Goal: Navigation & Orientation: Find specific page/section

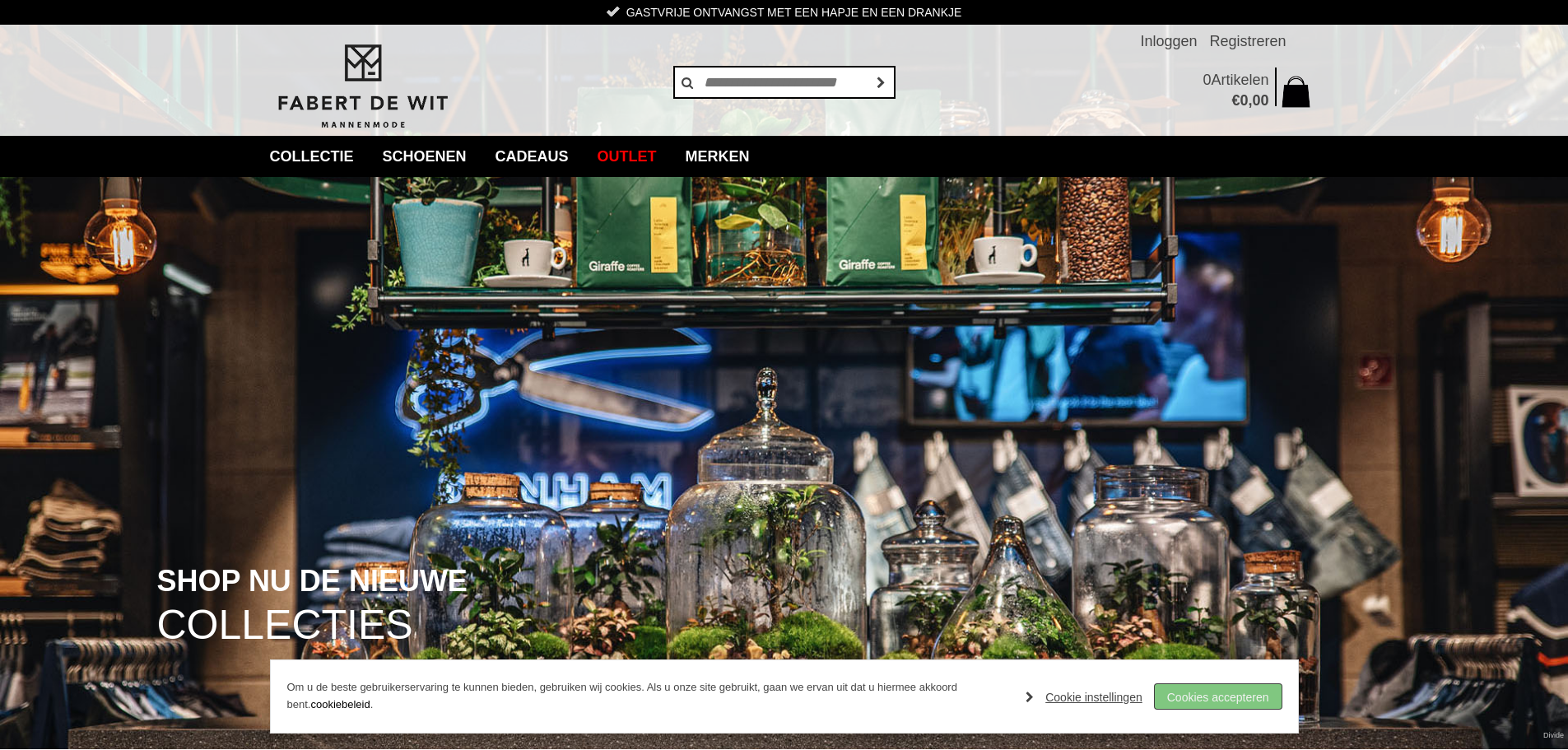
click at [1249, 697] on link "Cookies accepteren" at bounding box center [1218, 697] width 126 height 25
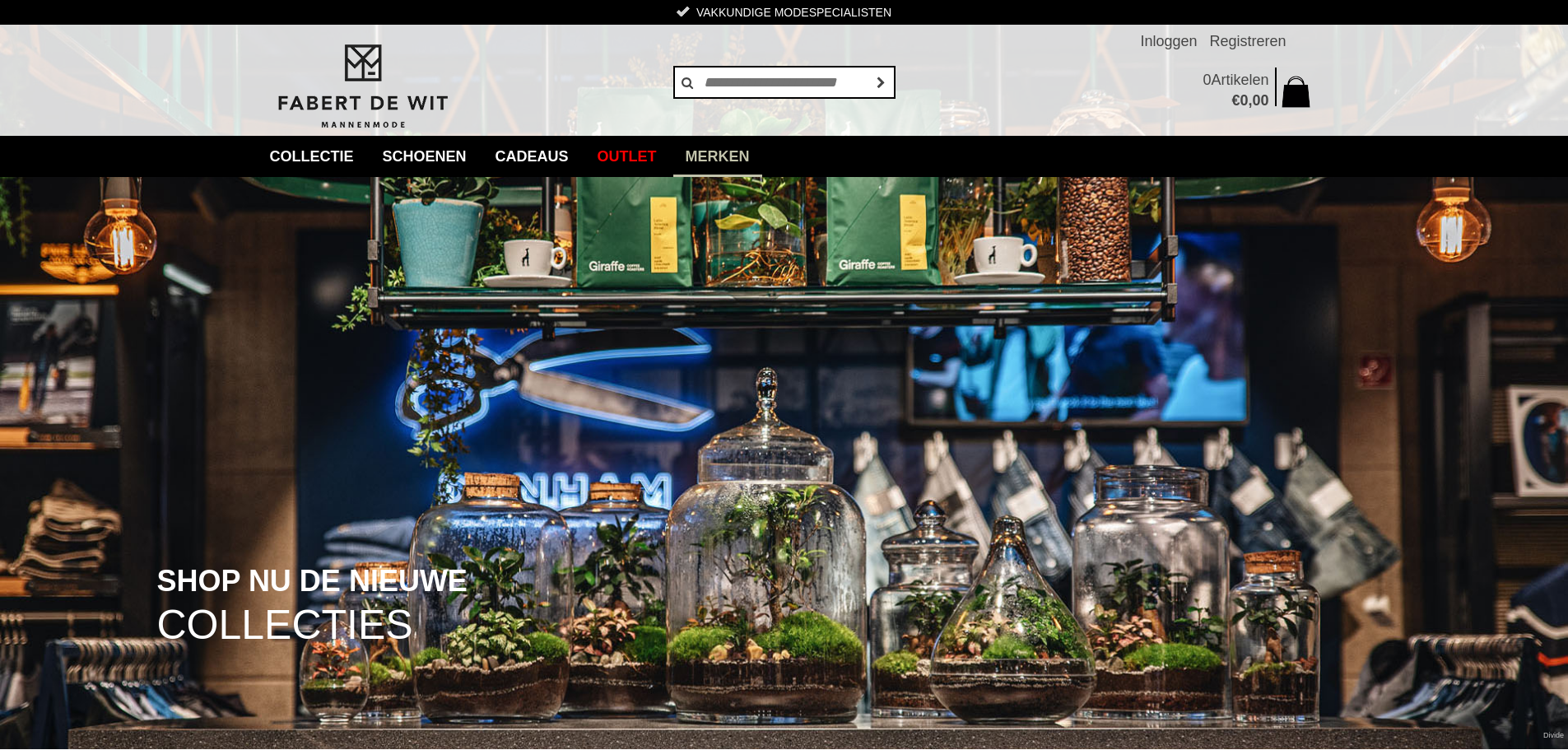
click at [760, 164] on link "Merken" at bounding box center [718, 157] width 89 height 41
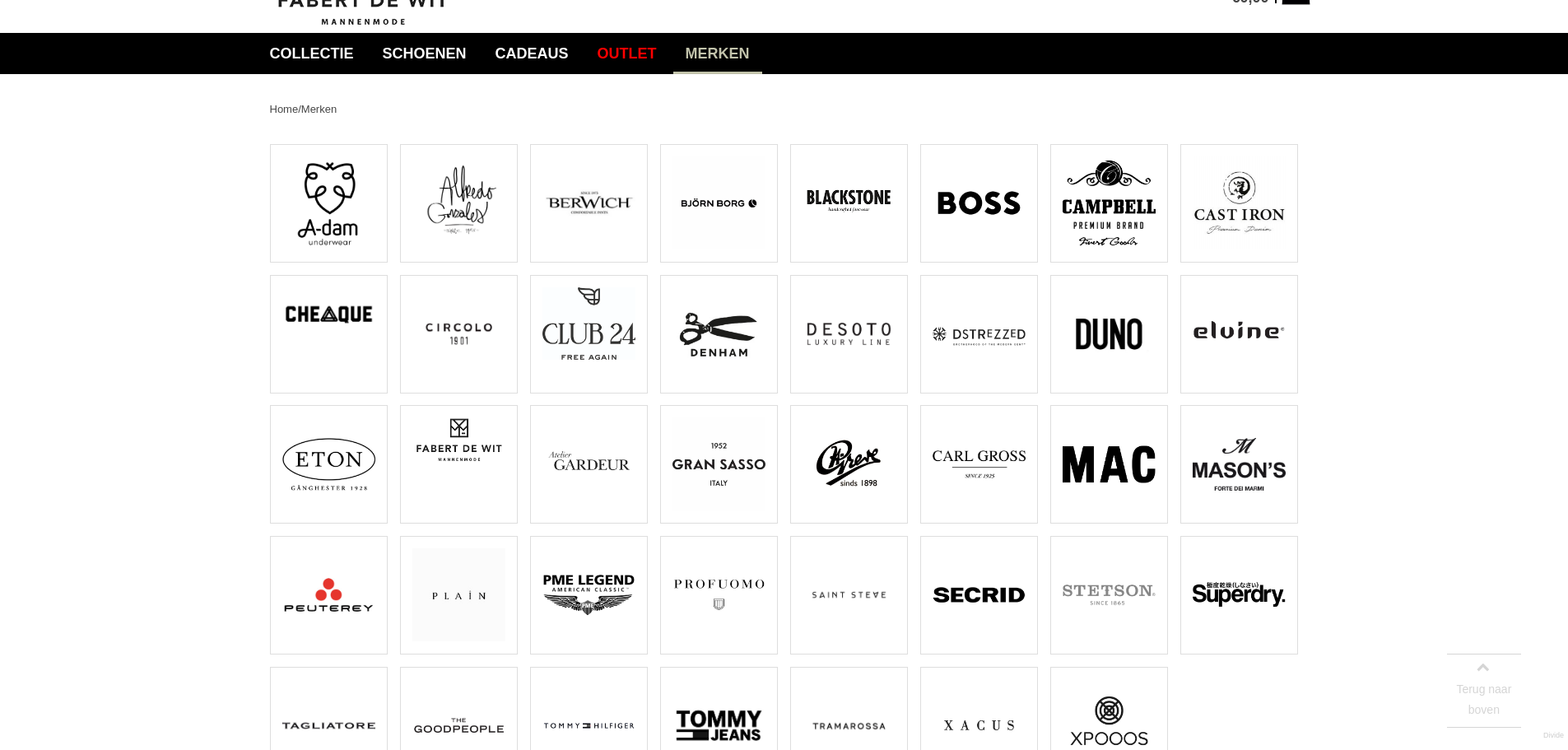
scroll to position [329, 0]
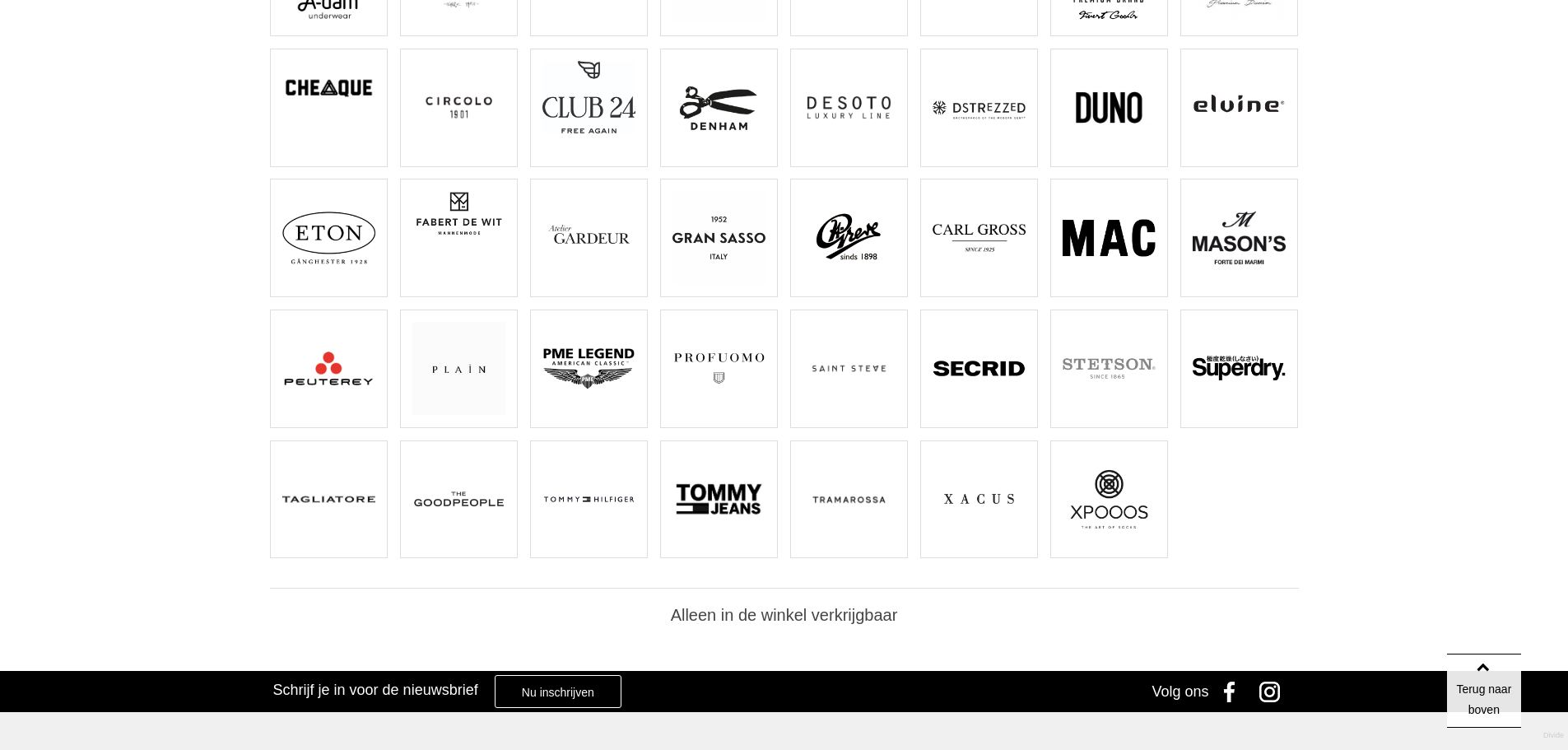
click at [599, 366] on img at bounding box center [589, 368] width 93 height 93
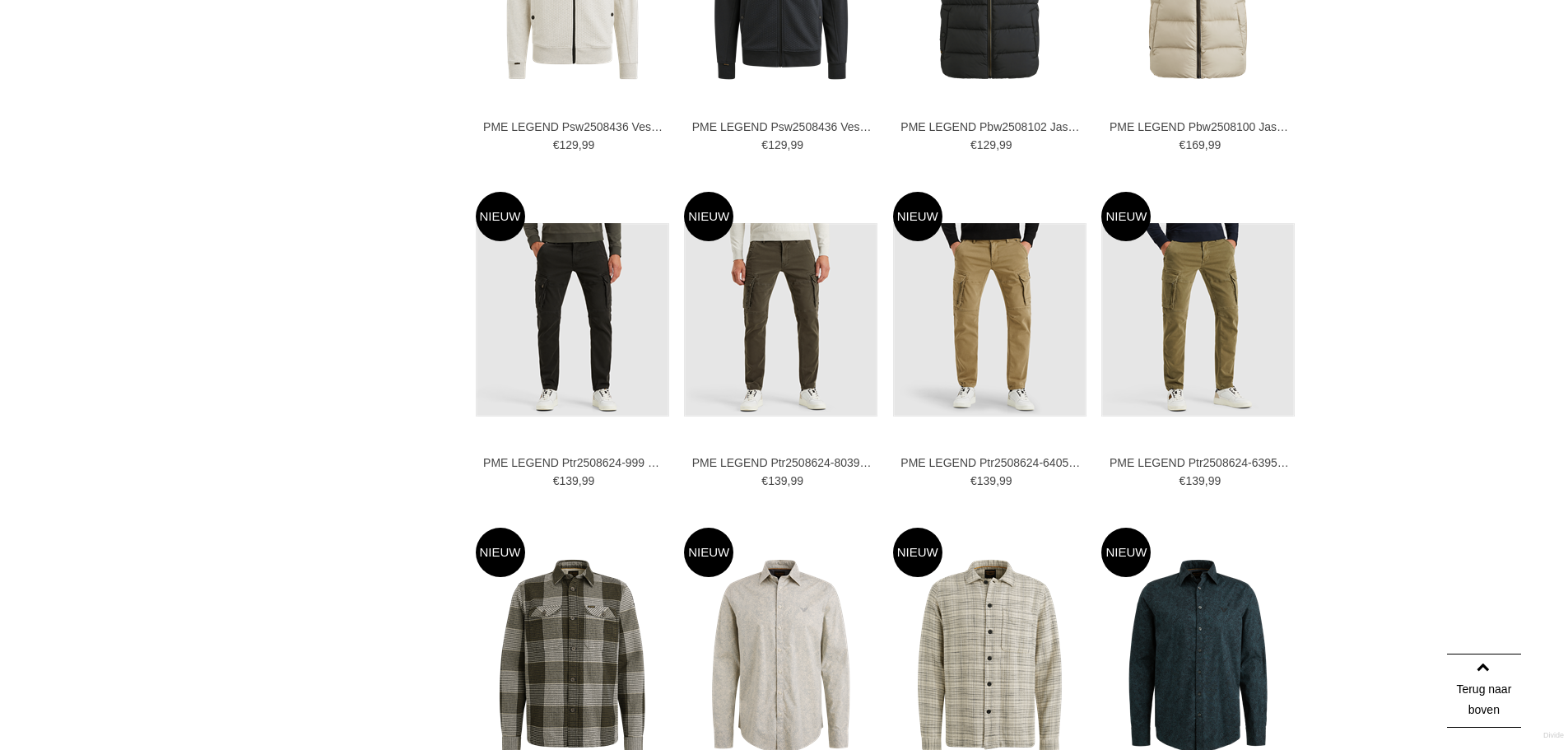
scroll to position [823, 0]
